Goal: Communication & Community: Participate in discussion

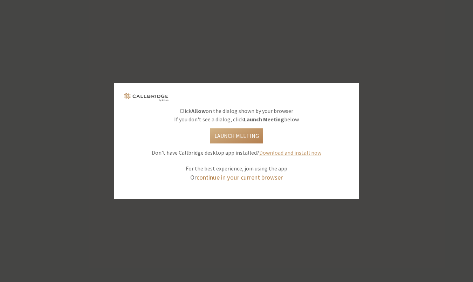
click at [259, 177] on link "continue in your current browser" at bounding box center [240, 177] width 86 height 8
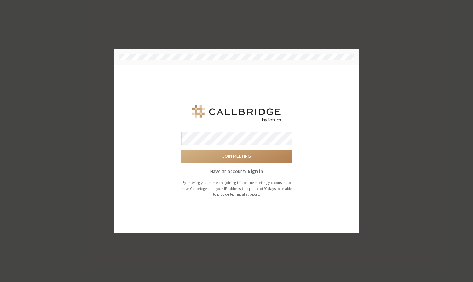
click at [237, 156] on button "Join meeting" at bounding box center [237, 156] width 110 height 13
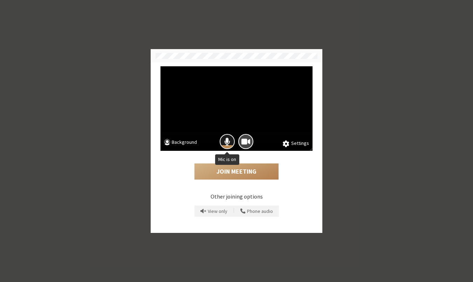
click at [230, 141] on span "Mic is on" at bounding box center [227, 141] width 6 height 9
click at [247, 169] on button "Join Meeting" at bounding box center [237, 171] width 84 height 16
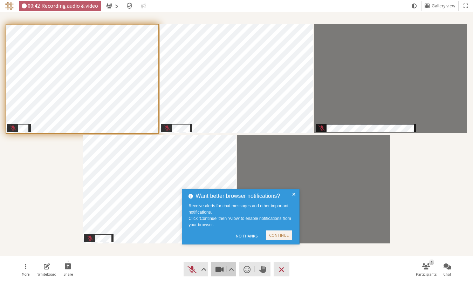
click at [217, 264] on button "Video" at bounding box center [223, 269] width 25 height 14
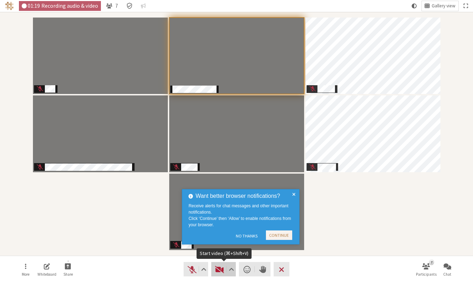
click at [221, 272] on span "Start video (⌘+Shift+V)" at bounding box center [220, 269] width 10 height 10
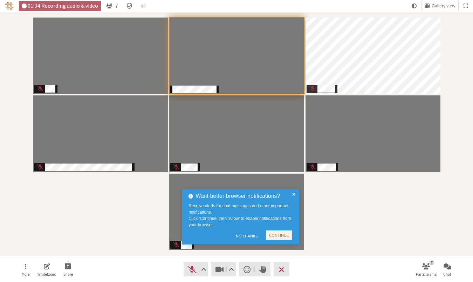
click at [294, 194] on span at bounding box center [293, 217] width 3 height 50
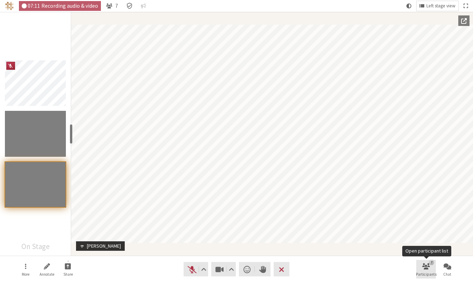
click at [430, 270] on button "7 Participants" at bounding box center [426, 269] width 20 height 19
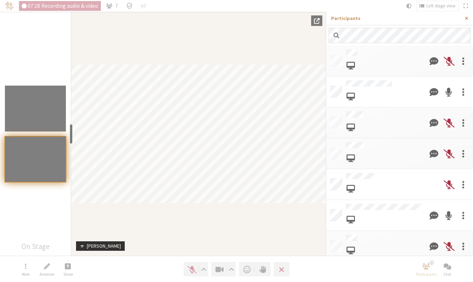
click at [465, 17] on span "Close sidebar" at bounding box center [466, 18] width 3 height 5
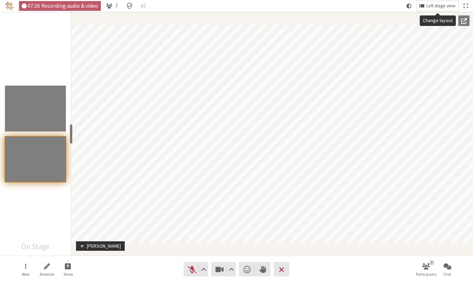
click at [447, 6] on span "Left stage view" at bounding box center [441, 6] width 29 height 5
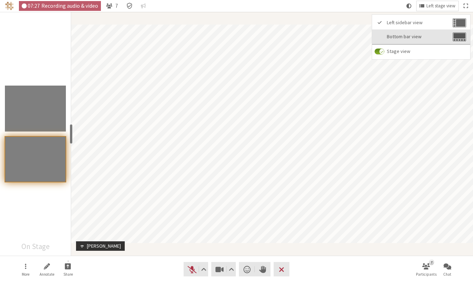
click at [424, 34] on button "Bottom bar view" at bounding box center [421, 36] width 98 height 15
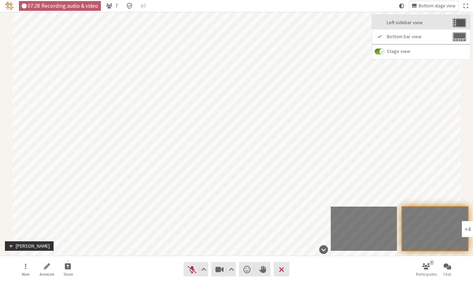
click at [429, 19] on button "Left sidebar view" at bounding box center [421, 22] width 98 height 15
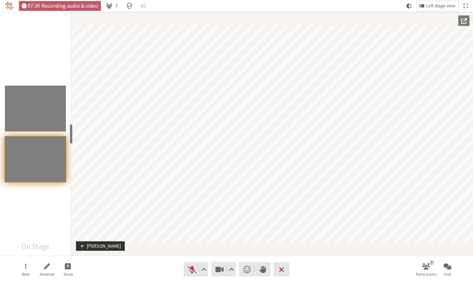
click at [38, 186] on div "Participants" at bounding box center [38, 161] width 66 height 50
click at [436, 12] on div "Participant" at bounding box center [272, 134] width 402 height 244
click at [436, 10] on button "Left stage view" at bounding box center [438, 6] width 42 height 10
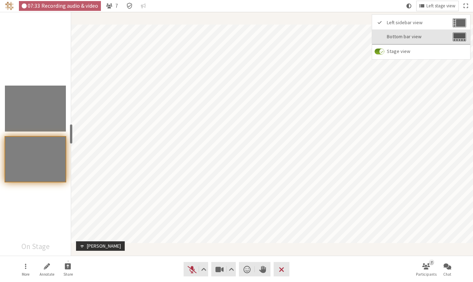
click at [429, 31] on button "Bottom bar view" at bounding box center [421, 36] width 98 height 15
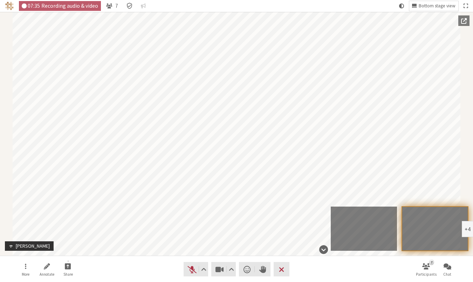
click at [467, 229] on div "+4" at bounding box center [468, 229] width 6 height 6
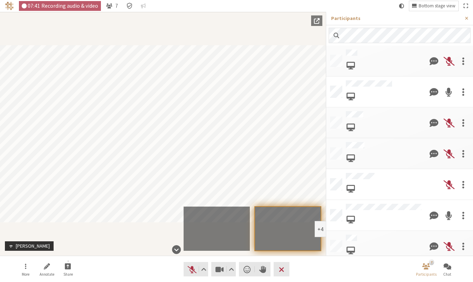
scroll to position [138, 0]
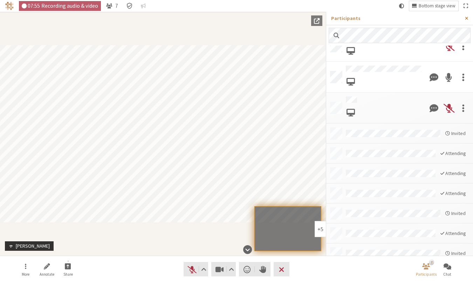
click at [470, 19] on button "Close sidebar" at bounding box center [466, 18] width 13 height 13
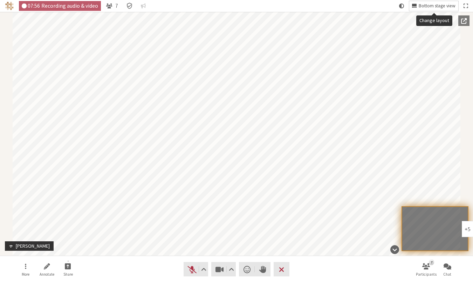
click at [444, 8] on span "Bottom stage view" at bounding box center [437, 6] width 37 height 5
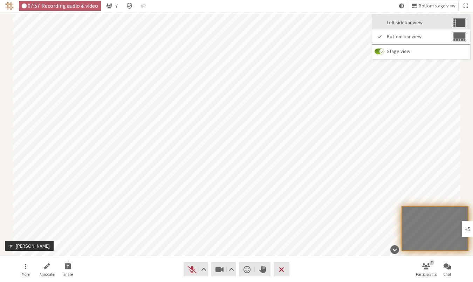
click at [436, 23] on span "Left sidebar view" at bounding box center [419, 22] width 64 height 5
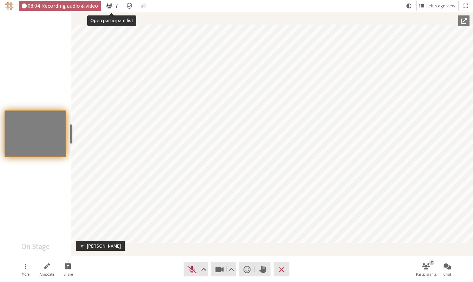
click at [115, 6] on span "7" at bounding box center [116, 6] width 3 height 6
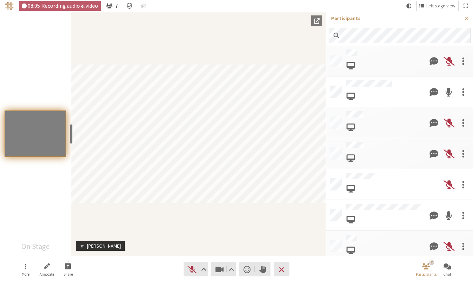
click at [114, 5] on button "7" at bounding box center [112, 6] width 18 height 10
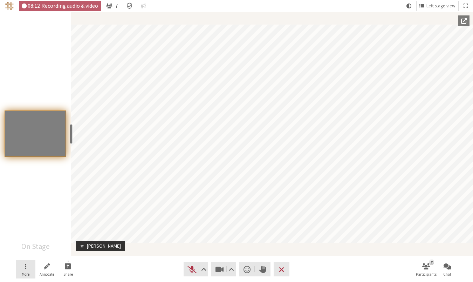
click at [22, 264] on button "More" at bounding box center [26, 269] width 20 height 19
click at [44, 66] on div "Participants" at bounding box center [35, 134] width 71 height 244
click at [465, 20] on span "Popout into another window" at bounding box center [464, 21] width 6 height 6
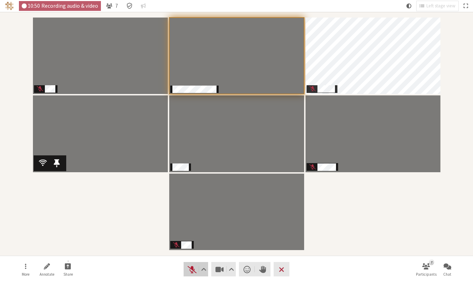
drag, startPoint x: 191, startPoint y: 272, endPoint x: 398, endPoint y: 217, distance: 214.3
click at [398, 217] on div "10:50 Recording audio & video 7 Left stage view More Annotate Share Audio Video…" at bounding box center [236, 134] width 473 height 244
click at [221, 272] on span "Stop video (⌘+Shift+V)" at bounding box center [220, 269] width 10 height 10
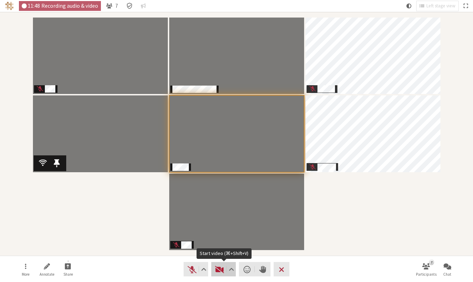
click at [217, 270] on span "Start video (⌘+Shift+V)" at bounding box center [220, 269] width 10 height 10
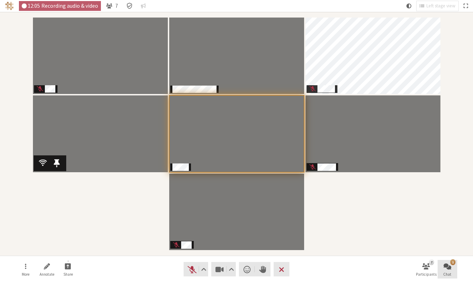
click at [439, 264] on button "1 Chat" at bounding box center [448, 269] width 20 height 19
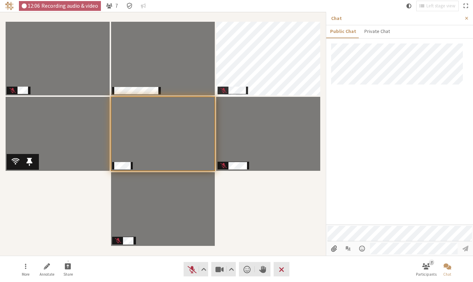
click at [426, 191] on div at bounding box center [399, 133] width 147 height 181
click at [465, 20] on span "Close sidebar" at bounding box center [466, 18] width 3 height 5
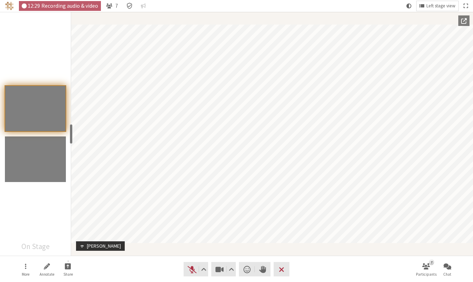
click at [460, 20] on button "Popout into another window" at bounding box center [464, 20] width 11 height 11
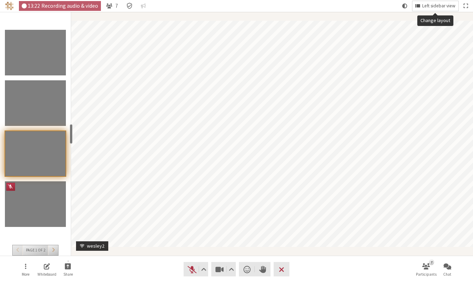
click at [443, 8] on span "Left sidebar view" at bounding box center [438, 6] width 33 height 5
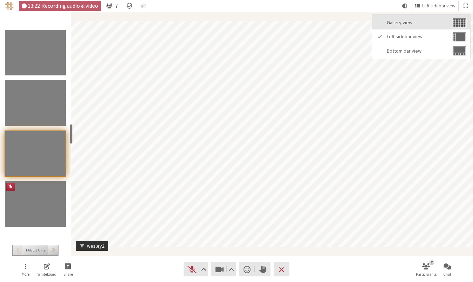
click at [440, 20] on span "Gallery view" at bounding box center [419, 22] width 64 height 5
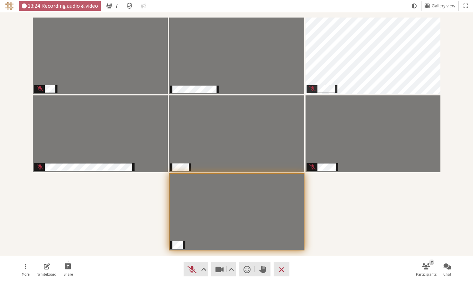
click at [397, 213] on div "Participants" at bounding box center [236, 134] width 463 height 234
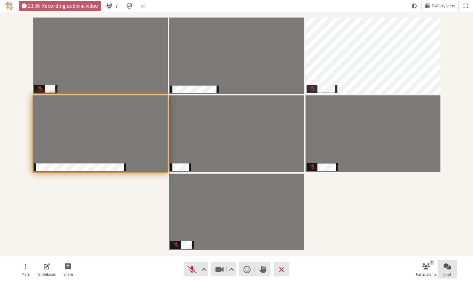
click at [443, 268] on button "Chat" at bounding box center [448, 269] width 20 height 19
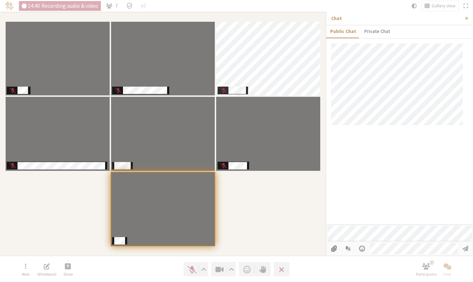
click at [395, 215] on div at bounding box center [399, 133] width 147 height 181
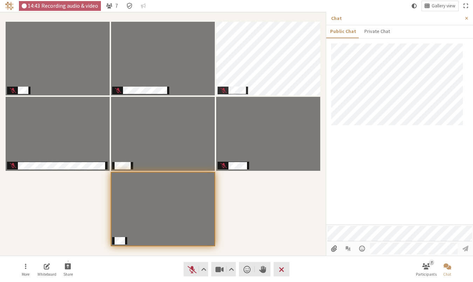
click at [378, 147] on div at bounding box center [399, 133] width 147 height 181
drag, startPoint x: 191, startPoint y: 268, endPoint x: 334, endPoint y: 169, distance: 173.8
click at [334, 169] on div "14:49 Recording audio & video 7 Gallery view More Whiteboard Share Audio Video …" at bounding box center [236, 141] width 473 height 282
click at [193, 268] on span "Unmute (⌘+Shift+A)" at bounding box center [192, 269] width 10 height 10
click at [246, 236] on div "Participants" at bounding box center [163, 134] width 316 height 234
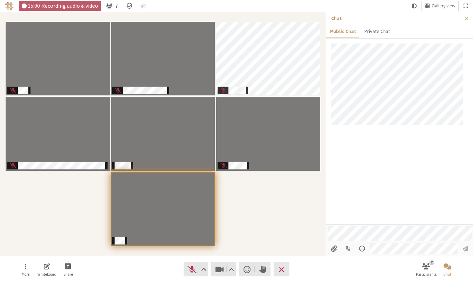
click at [237, 237] on div "Participants" at bounding box center [163, 134] width 316 height 234
click at [189, 272] on span "Unmute (⌘+Shift+A)" at bounding box center [192, 269] width 10 height 10
click at [187, 272] on span "Unmute (⌘+Shift+A)" at bounding box center [192, 269] width 10 height 10
click at [259, 245] on div "Participants" at bounding box center [163, 134] width 316 height 234
